Goal: Transaction & Acquisition: Purchase product/service

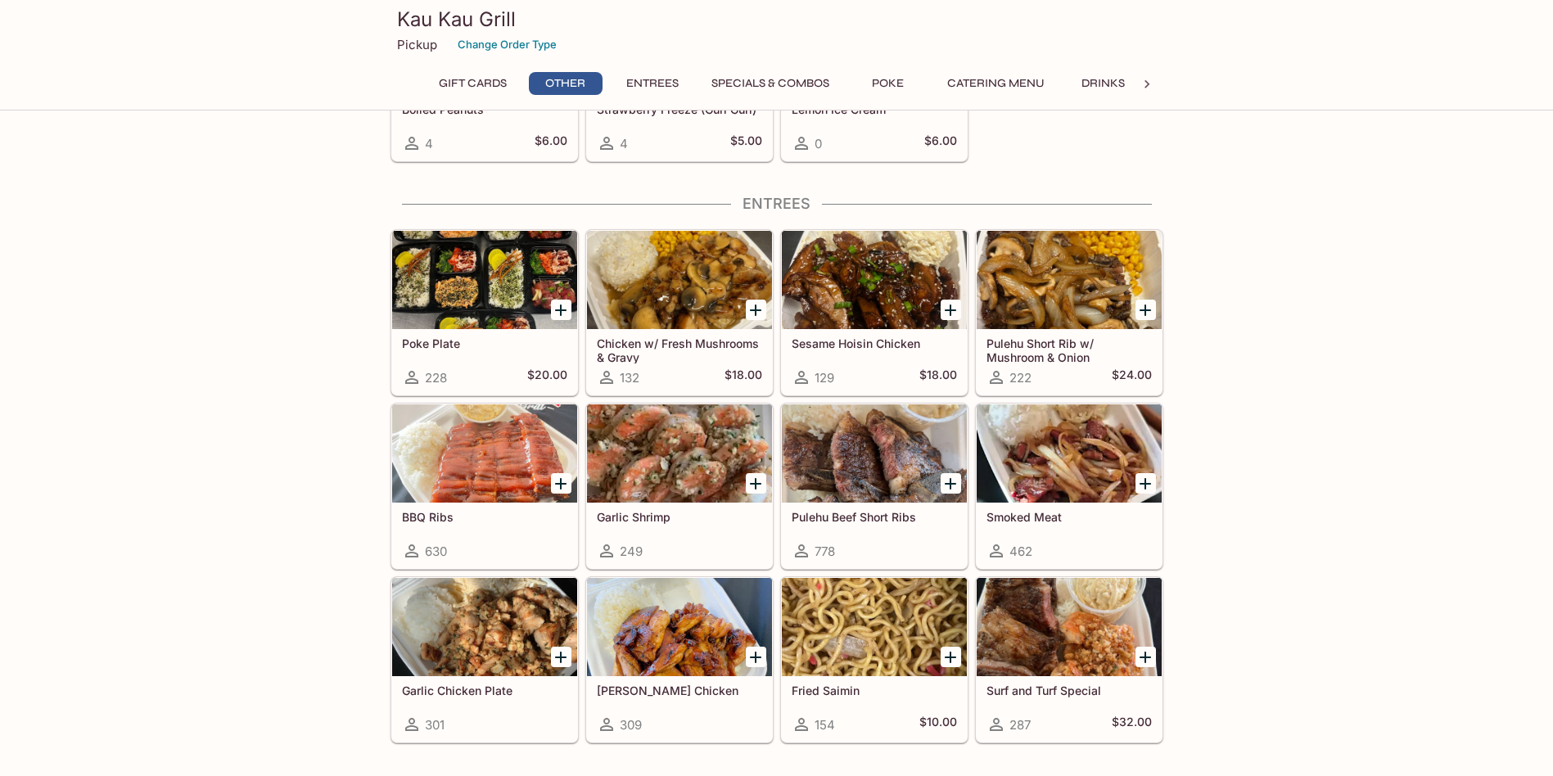
scroll to position [431, 0]
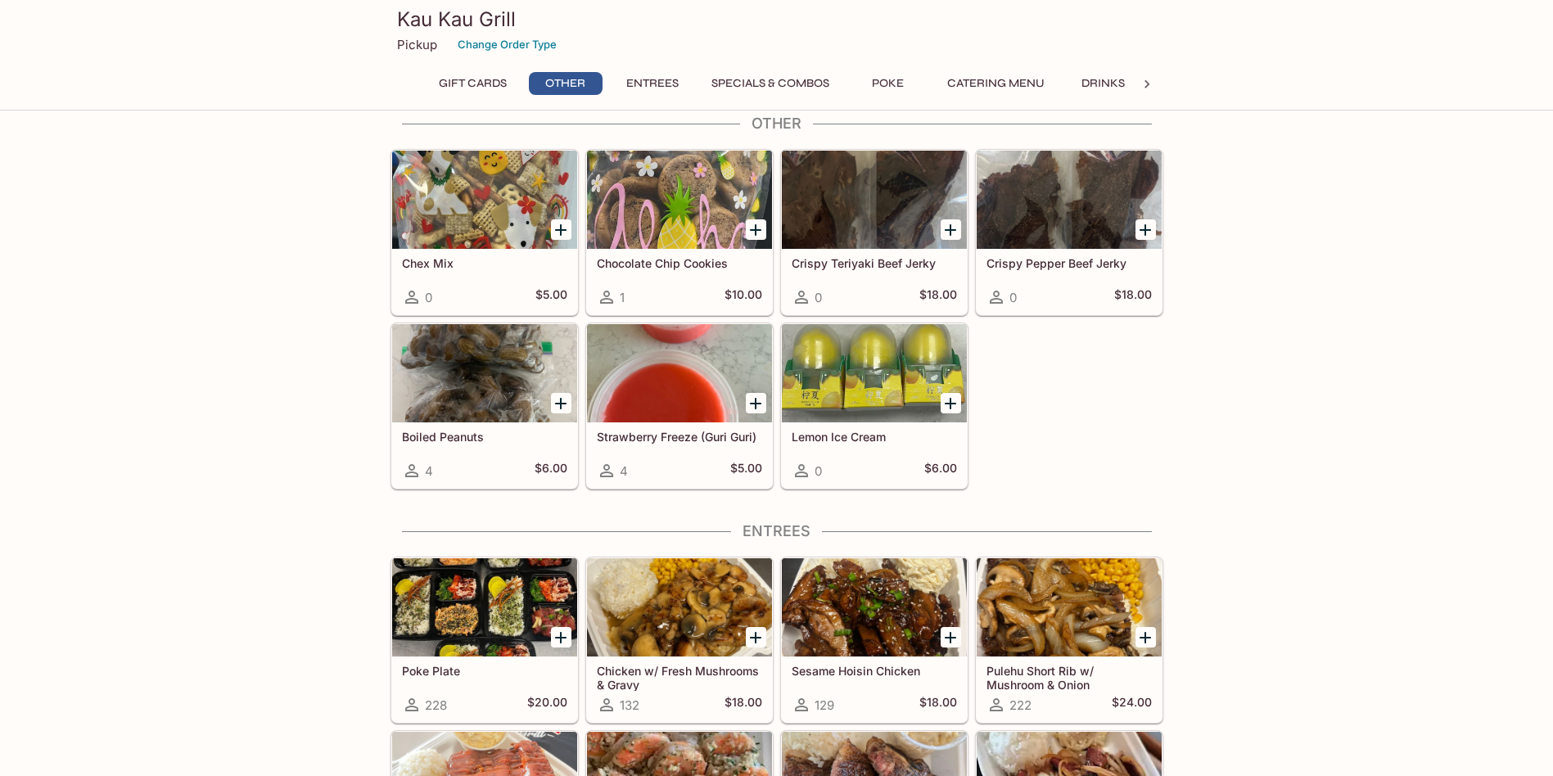
click at [659, 89] on button "Entrees" at bounding box center [653, 83] width 74 height 23
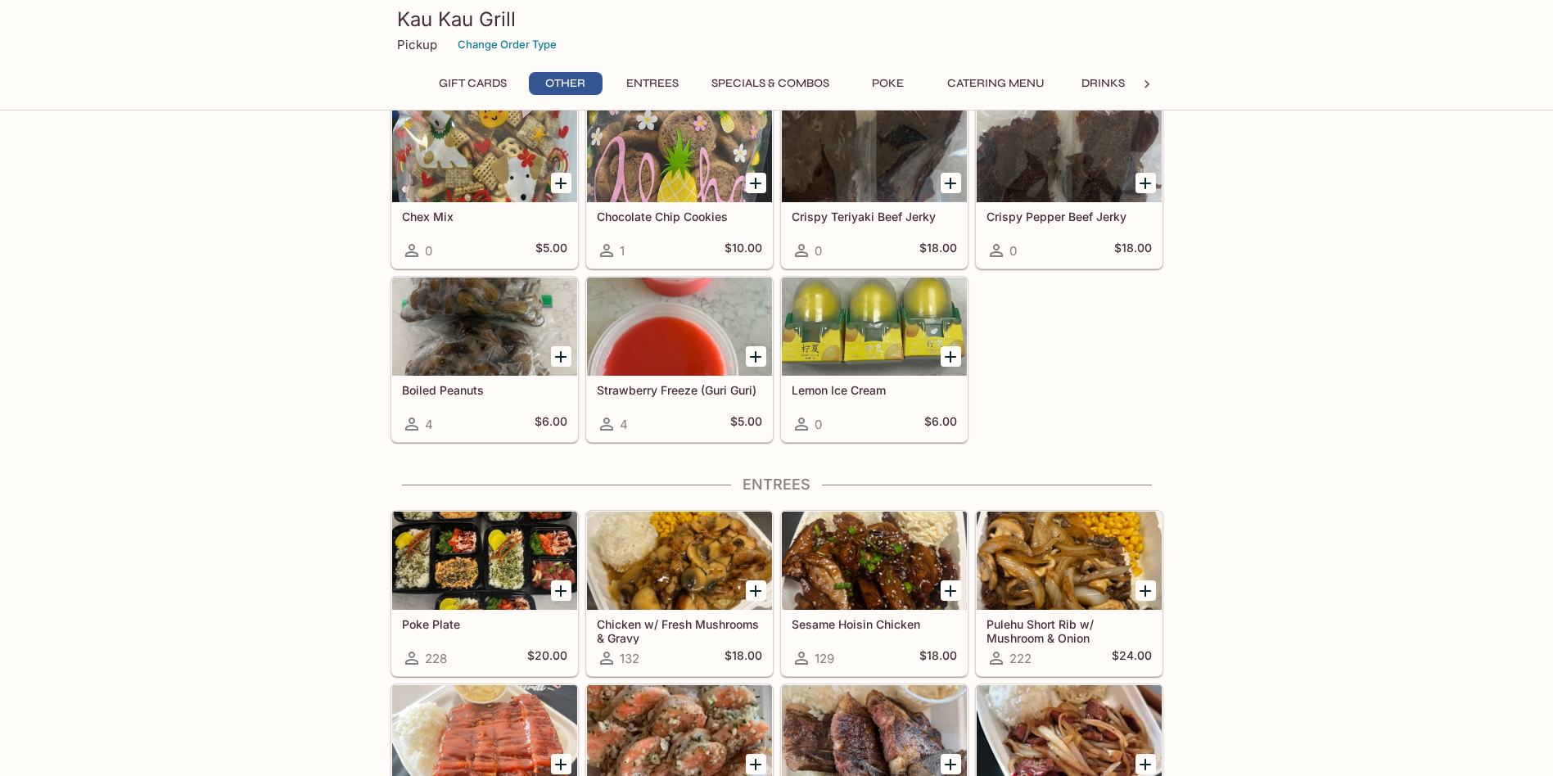
scroll to position [0, 0]
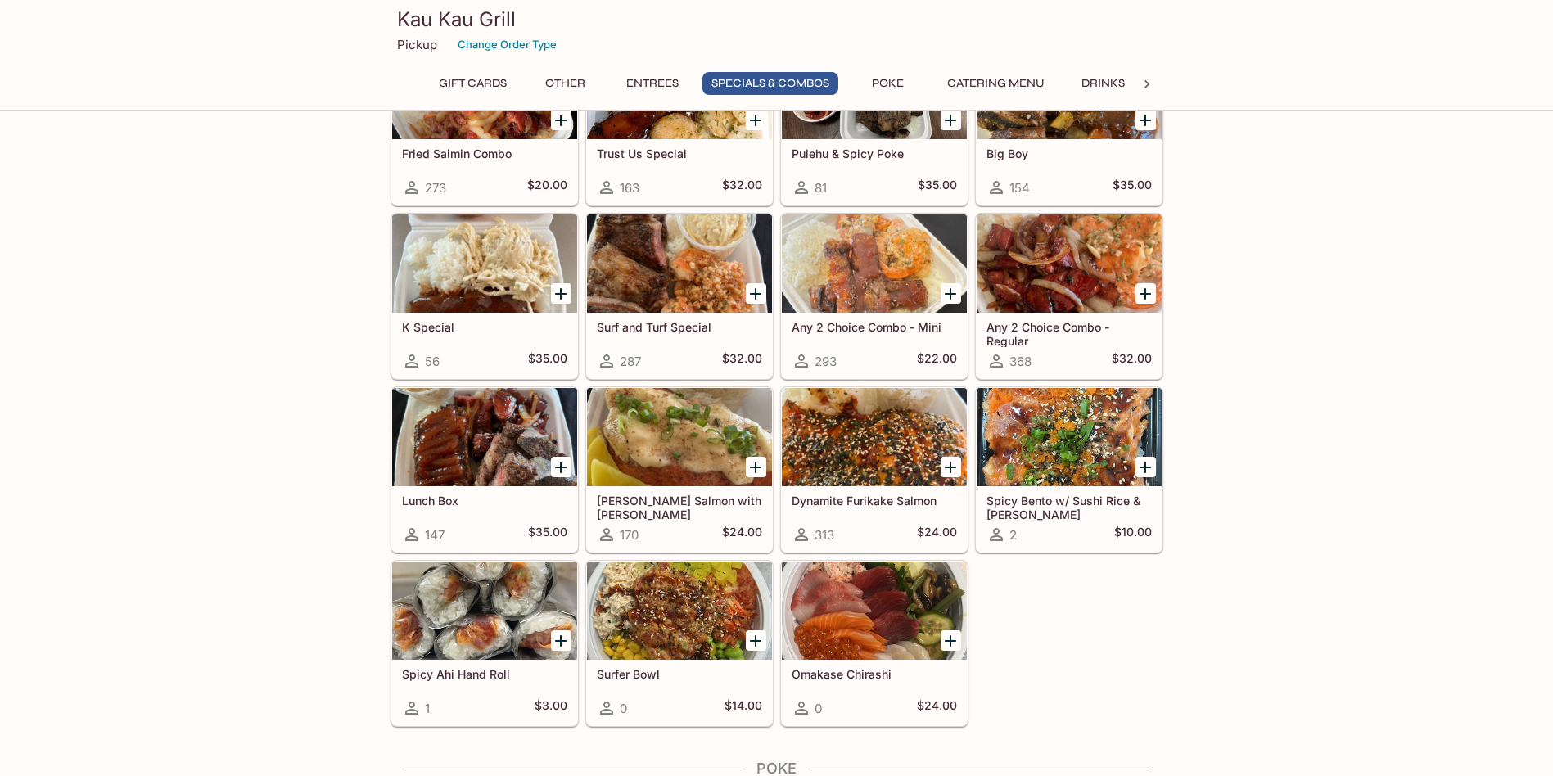
scroll to position [1719, 0]
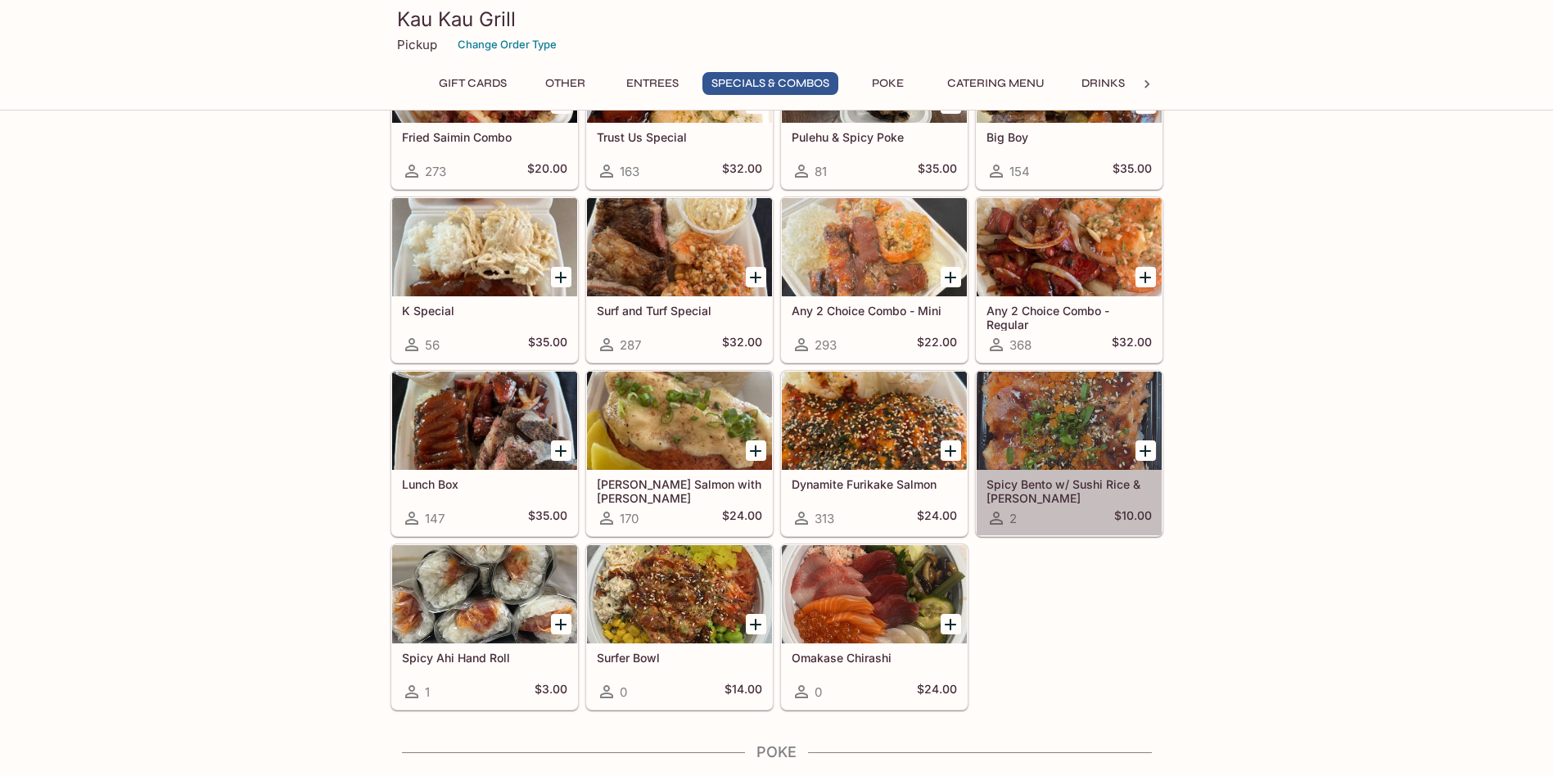
click at [1045, 435] on div at bounding box center [1068, 421] width 185 height 98
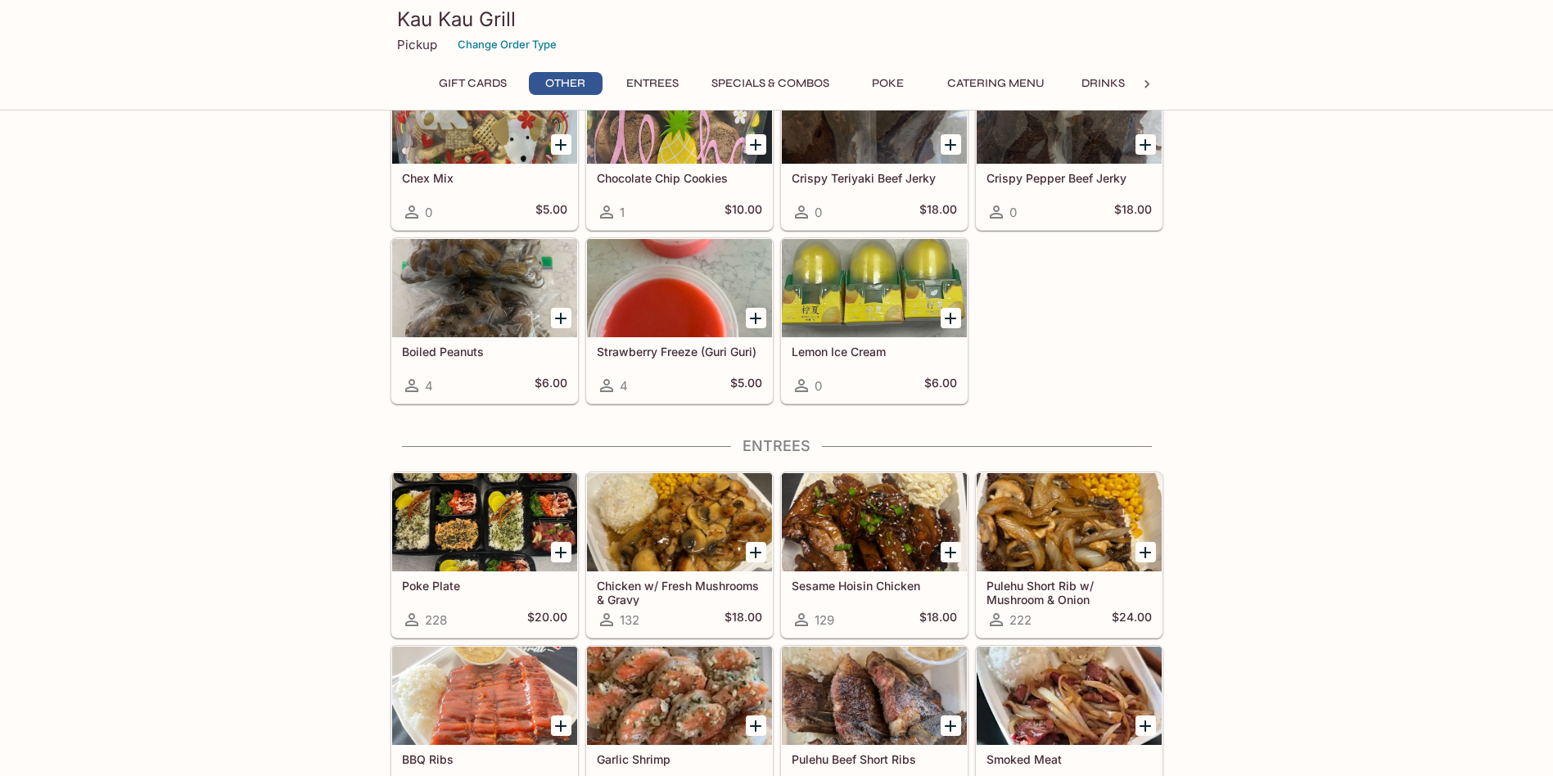
scroll to position [738, 0]
